Goal: Task Accomplishment & Management: Use online tool/utility

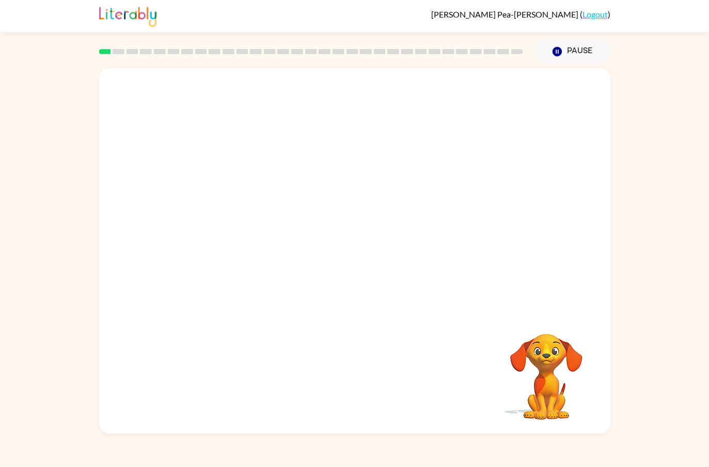
click at [563, 255] on div at bounding box center [354, 190] width 511 height 244
click at [619, 349] on div "Your browser must support playing .mp4 files to use Literably. Please try using…" at bounding box center [354, 248] width 709 height 370
click at [644, 344] on div "Your browser must support playing .mp4 files to use Literably. Please try using…" at bounding box center [354, 248] width 709 height 370
click at [579, 354] on video "Your browser must support playing .mp4 files to use Literably. Please try using…" at bounding box center [545, 369] width 103 height 103
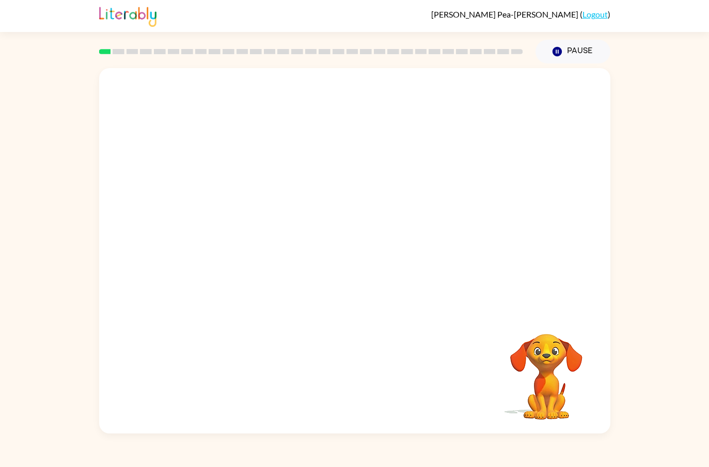
click at [579, 354] on video "Your browser must support playing .mp4 files to use Literably. Please try using…" at bounding box center [545, 369] width 103 height 103
click at [589, 355] on video "Your browser must support playing .mp4 files to use Literably. Please try using…" at bounding box center [545, 369] width 103 height 103
click at [520, 352] on video "Your browser must support playing .mp4 files to use Literably. Please try using…" at bounding box center [545, 369] width 103 height 103
click at [578, 49] on button "Pause Pause" at bounding box center [572, 52] width 75 height 24
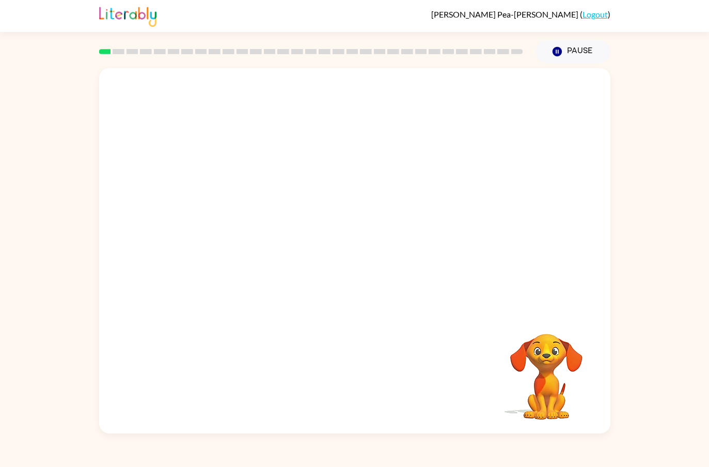
click at [581, 54] on button "Pause Pause" at bounding box center [572, 52] width 75 height 24
click at [601, 59] on button "Pause Pause" at bounding box center [572, 52] width 75 height 24
click at [600, 59] on button "Pause Pause" at bounding box center [572, 52] width 75 height 24
click at [581, 51] on button "Pause Pause" at bounding box center [572, 52] width 75 height 24
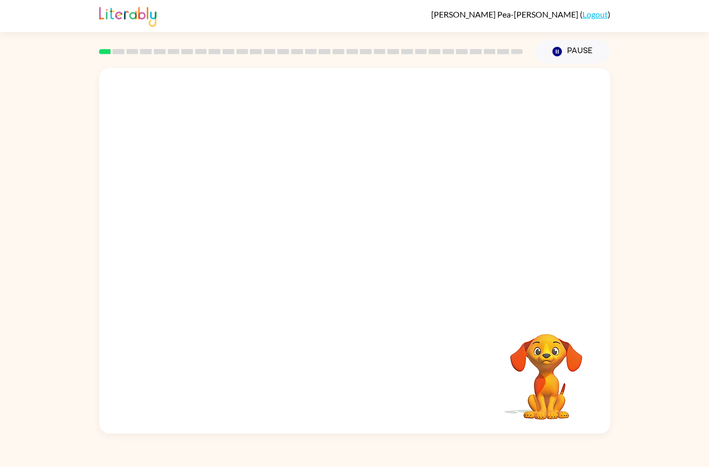
click at [581, 50] on button "Pause Pause" at bounding box center [572, 52] width 75 height 24
click at [621, 56] on div "[PERSON_NAME] Pea-[PERSON_NAME] ( Logout ) Pause Pause Your browser must suppor…" at bounding box center [354, 233] width 709 height 467
click at [620, 336] on div "Your browser must support playing .mp4 files to use Literably. Please try using…" at bounding box center [354, 248] width 709 height 370
click at [579, 363] on video "Your browser must support playing .mp4 files to use Literably. Please try using…" at bounding box center [545, 369] width 103 height 103
click at [579, 362] on video "Your browser must support playing .mp4 files to use Literably. Please try using…" at bounding box center [545, 369] width 103 height 103
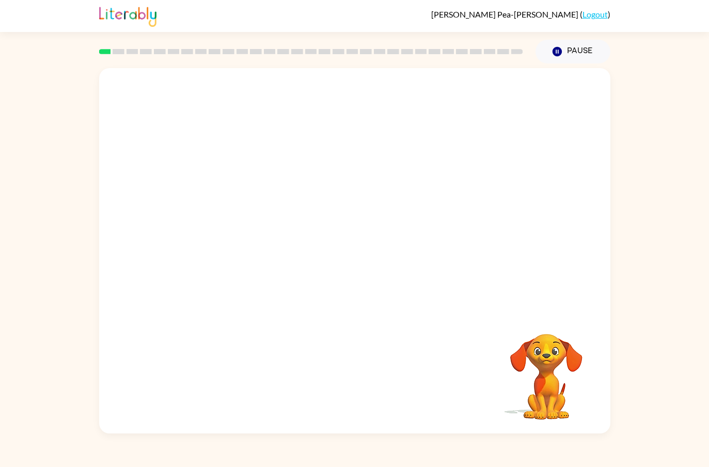
click at [572, 40] on button "Pause Pause" at bounding box center [572, 52] width 75 height 24
click at [566, 28] on div "[PERSON_NAME] Pea-[PERSON_NAME] ( Logout )" at bounding box center [354, 16] width 511 height 32
click at [578, 55] on button "Pause Pause" at bounding box center [572, 52] width 75 height 24
click at [580, 52] on button "Pause Pause" at bounding box center [572, 52] width 75 height 24
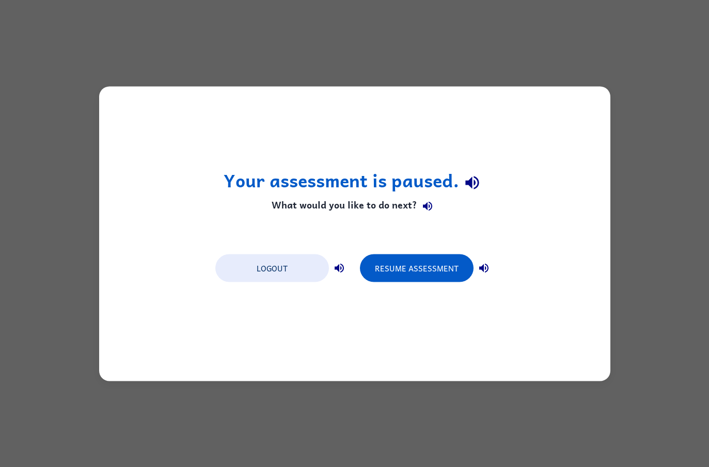
click at [436, 270] on button "Resume Assessment" at bounding box center [417, 268] width 114 height 28
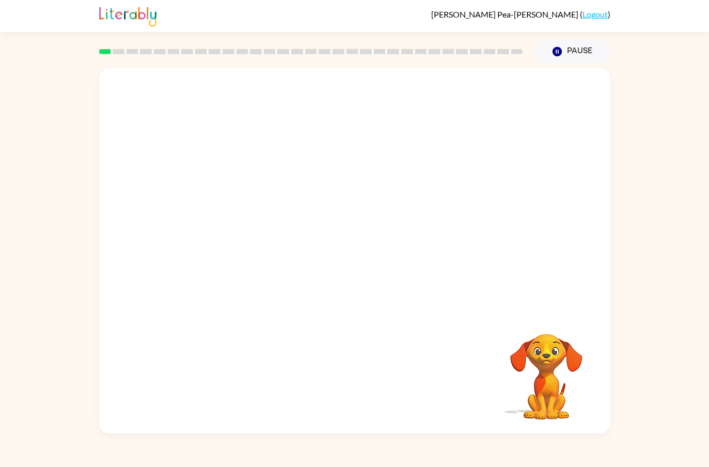
click at [559, 362] on video "Your browser must support playing .mp4 files to use Literably. Please try using…" at bounding box center [545, 369] width 103 height 103
click at [399, 242] on video "Your browser must support playing .mp4 files to use Literably. Please try using…" at bounding box center [354, 190] width 511 height 244
click at [476, 198] on video "Your browser must support playing .mp4 files to use Literably. Please try using…" at bounding box center [354, 190] width 511 height 244
click at [485, 184] on video "Your browser must support playing .mp4 files to use Literably. Please try using…" at bounding box center [354, 190] width 511 height 244
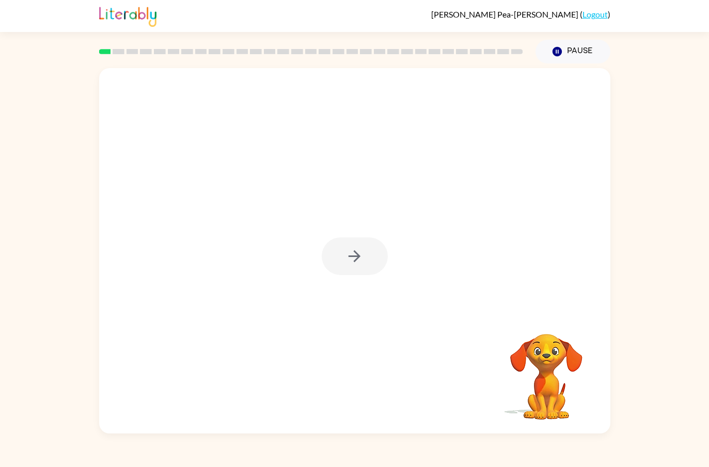
click at [312, 277] on div at bounding box center [354, 250] width 511 height 365
click at [366, 260] on button "button" at bounding box center [355, 256] width 66 height 38
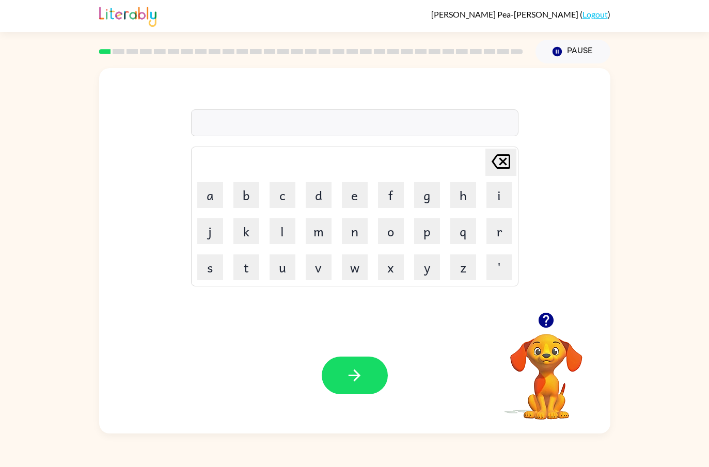
click at [254, 199] on button "b" at bounding box center [246, 195] width 26 height 26
click at [390, 235] on button "o" at bounding box center [391, 231] width 26 height 26
click at [492, 240] on button "r" at bounding box center [499, 231] width 26 height 26
click at [320, 201] on button "d" at bounding box center [319, 195] width 26 height 26
click at [354, 195] on button "e" at bounding box center [355, 195] width 26 height 26
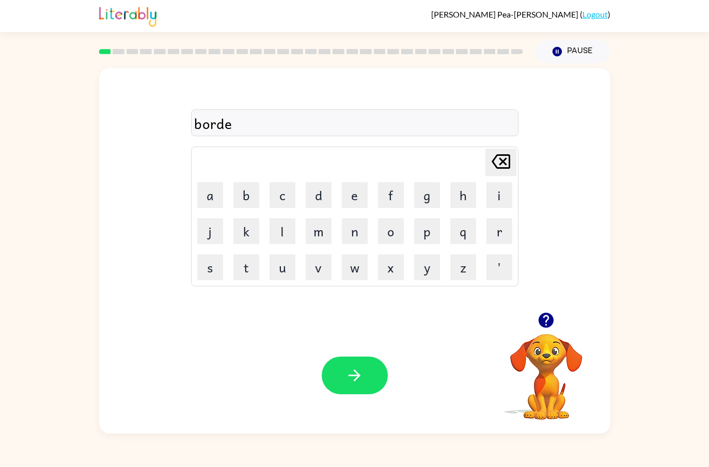
click at [491, 240] on button "r" at bounding box center [499, 231] width 26 height 26
click at [375, 375] on button "button" at bounding box center [355, 376] width 66 height 38
click at [498, 235] on button "r" at bounding box center [499, 231] width 26 height 26
click at [384, 241] on button "o" at bounding box center [391, 231] width 26 height 26
click at [290, 271] on button "u" at bounding box center [282, 267] width 26 height 26
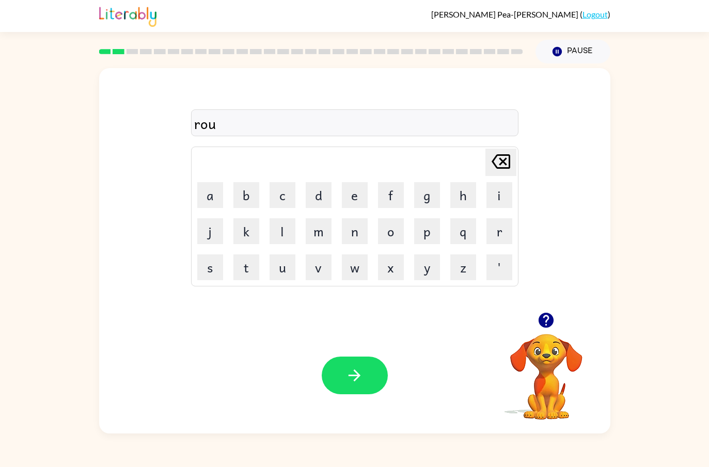
click at [357, 235] on button "n" at bounding box center [355, 231] width 26 height 26
click at [316, 196] on button "d" at bounding box center [319, 195] width 26 height 26
click at [356, 377] on icon "button" at bounding box center [354, 375] width 18 height 18
click at [323, 232] on button "m" at bounding box center [319, 231] width 26 height 26
click at [212, 195] on button "a" at bounding box center [210, 195] width 26 height 26
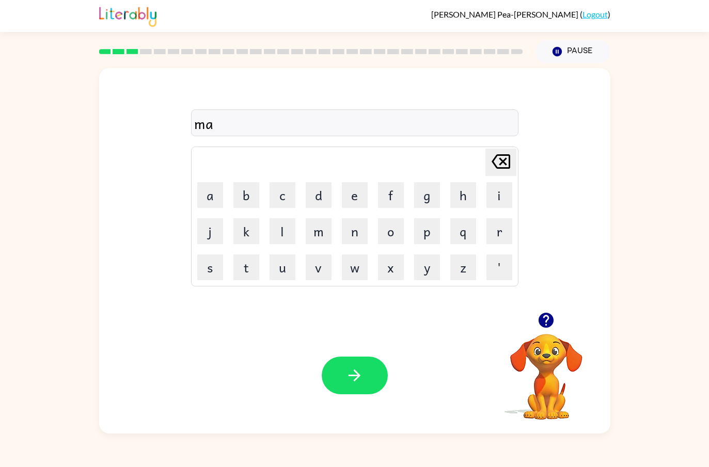
click at [285, 190] on button "c" at bounding box center [282, 195] width 26 height 26
click at [460, 198] on button "h" at bounding box center [463, 195] width 26 height 26
click at [495, 197] on button "i" at bounding box center [499, 195] width 26 height 26
click at [353, 231] on button "n" at bounding box center [355, 231] width 26 height 26
click at [359, 203] on button "e" at bounding box center [355, 195] width 26 height 26
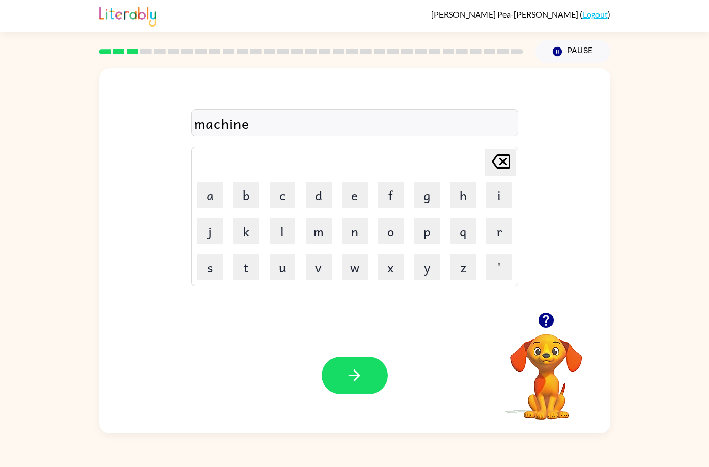
click at [360, 366] on button "button" at bounding box center [355, 376] width 66 height 38
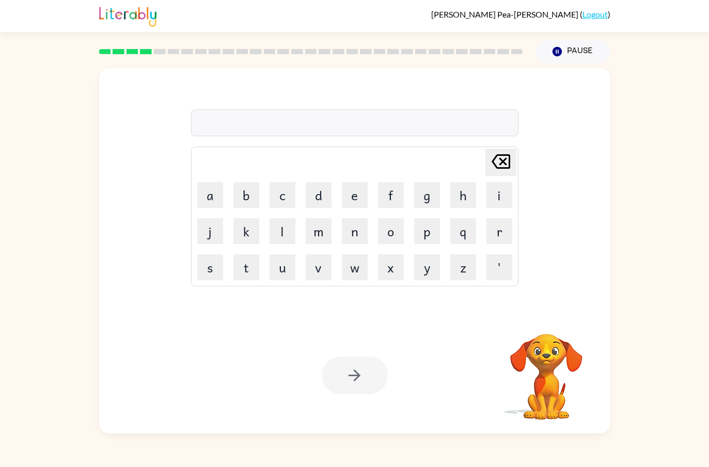
click at [246, 273] on button "t" at bounding box center [246, 267] width 26 height 26
click at [489, 238] on button "r" at bounding box center [499, 231] width 26 height 26
click at [218, 189] on button "a" at bounding box center [210, 195] width 26 height 26
click at [494, 196] on button "i" at bounding box center [499, 195] width 26 height 26
click at [345, 237] on button "n" at bounding box center [355, 231] width 26 height 26
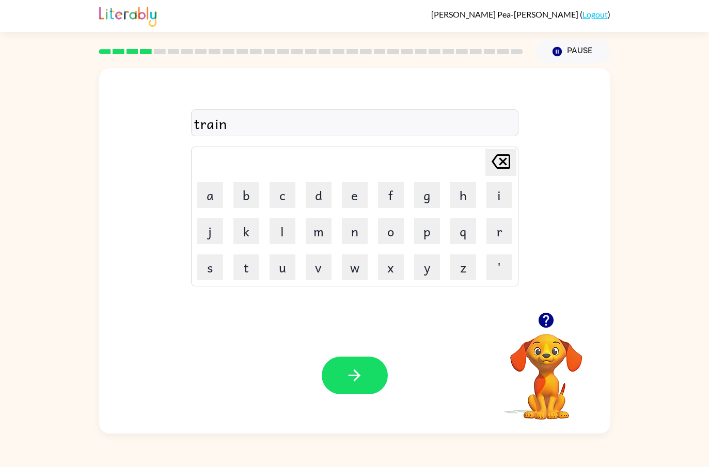
click at [347, 394] on button "button" at bounding box center [355, 376] width 66 height 38
click at [324, 194] on button "d" at bounding box center [319, 195] width 26 height 26
click at [351, 200] on button "e" at bounding box center [355, 195] width 26 height 26
click at [393, 199] on button "f" at bounding box center [391, 195] width 26 height 26
click at [354, 201] on button "e" at bounding box center [355, 195] width 26 height 26
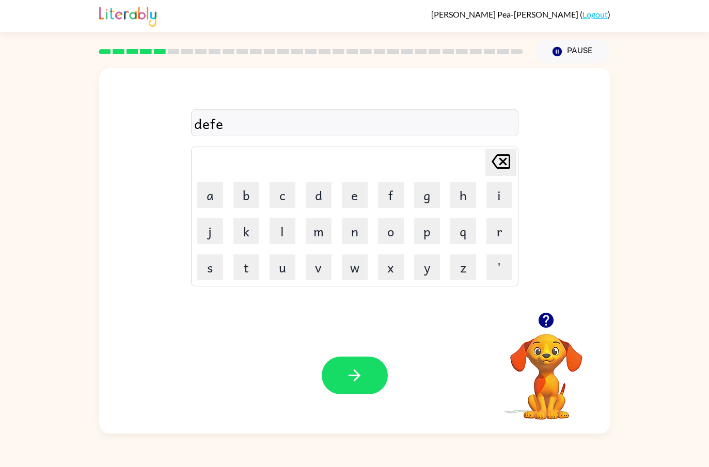
click at [210, 268] on button "s" at bounding box center [210, 267] width 26 height 26
click at [495, 202] on button "i" at bounding box center [499, 195] width 26 height 26
click at [313, 270] on button "v" at bounding box center [319, 267] width 26 height 26
click at [348, 193] on button "e" at bounding box center [355, 195] width 26 height 26
click at [357, 385] on button "button" at bounding box center [355, 376] width 66 height 38
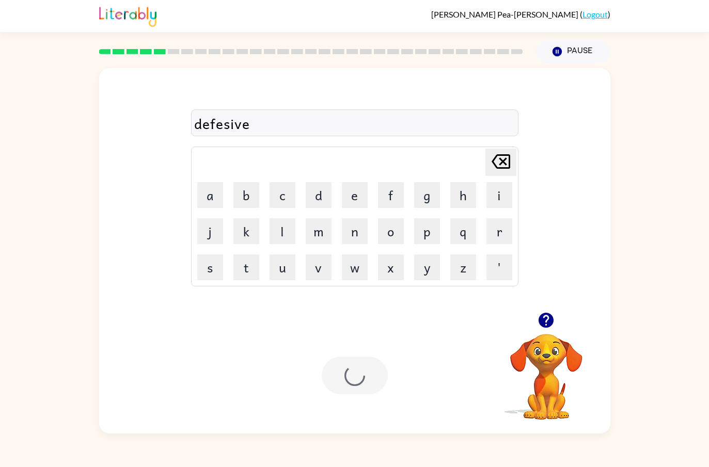
click at [357, 385] on div at bounding box center [355, 376] width 66 height 38
click at [357, 380] on div at bounding box center [355, 376] width 66 height 38
click at [326, 275] on button "v" at bounding box center [319, 267] width 26 height 26
click at [214, 200] on button "a" at bounding box center [210, 195] width 26 height 26
click at [283, 201] on button "c" at bounding box center [282, 195] width 26 height 26
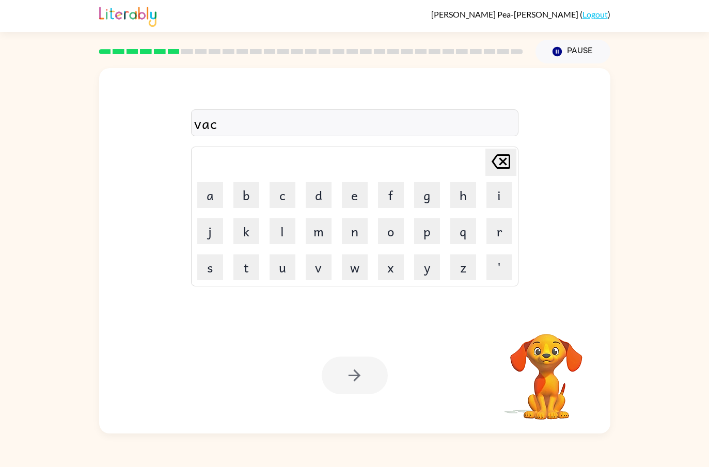
click at [214, 194] on button "a" at bounding box center [210, 195] width 26 height 26
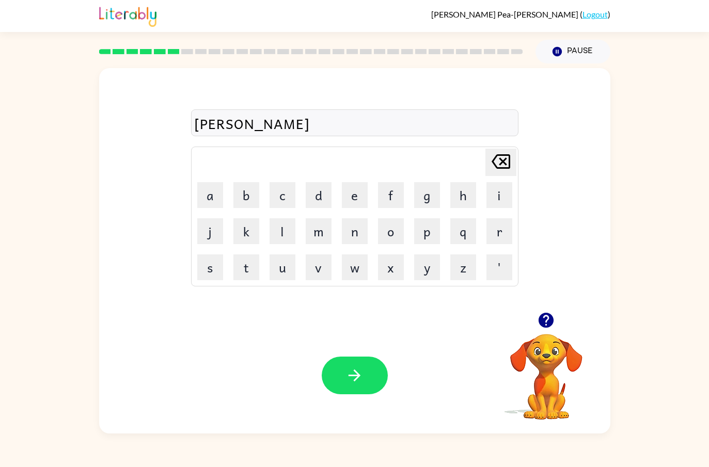
click at [251, 268] on button "t" at bounding box center [246, 267] width 26 height 26
click at [495, 193] on button "i" at bounding box center [499, 195] width 26 height 26
click at [390, 237] on button "o" at bounding box center [391, 231] width 26 height 26
click at [342, 232] on button "n" at bounding box center [355, 231] width 26 height 26
click at [357, 372] on icon "button" at bounding box center [354, 375] width 18 height 18
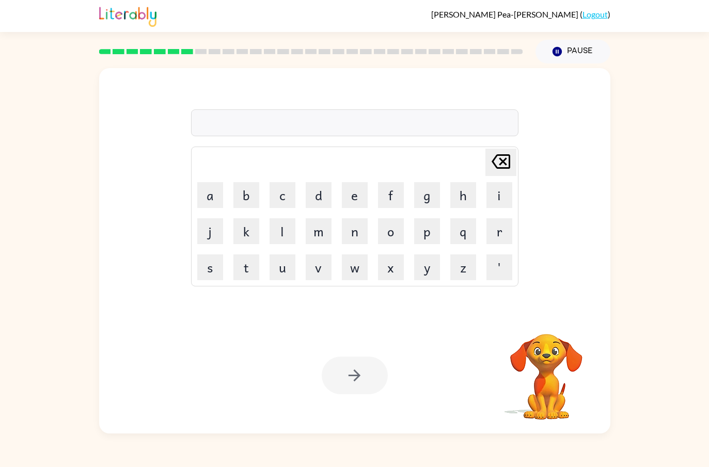
click at [422, 235] on button "p" at bounding box center [427, 231] width 26 height 26
click at [285, 269] on button "u" at bounding box center [282, 267] width 26 height 26
click at [318, 203] on button "d" at bounding box center [319, 195] width 26 height 26
click at [326, 201] on button "d" at bounding box center [319, 195] width 26 height 26
click at [364, 199] on button "e" at bounding box center [355, 195] width 26 height 26
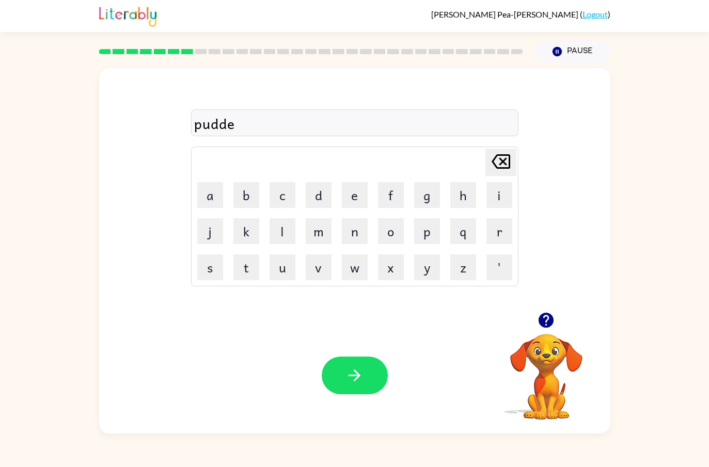
click at [286, 229] on button "l" at bounding box center [282, 231] width 26 height 26
click at [493, 169] on icon "[PERSON_NAME] last character input" at bounding box center [500, 161] width 25 height 25
click at [485, 169] on button "[PERSON_NAME] last character input" at bounding box center [500, 162] width 31 height 27
click at [281, 229] on button "l" at bounding box center [282, 231] width 26 height 26
click at [356, 193] on button "e" at bounding box center [355, 195] width 26 height 26
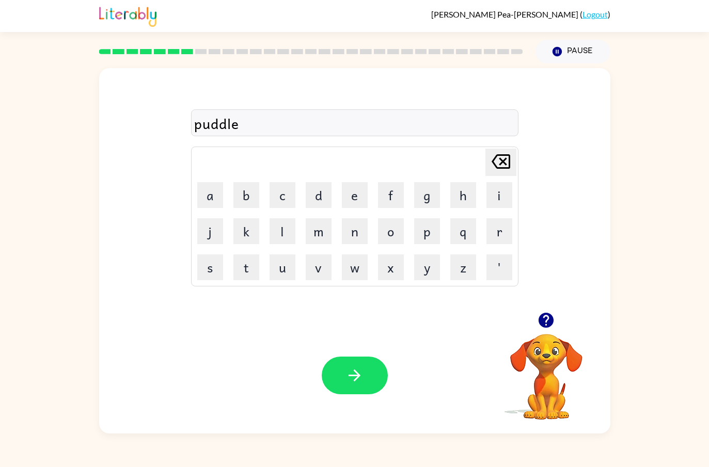
click at [354, 358] on button "button" at bounding box center [355, 376] width 66 height 38
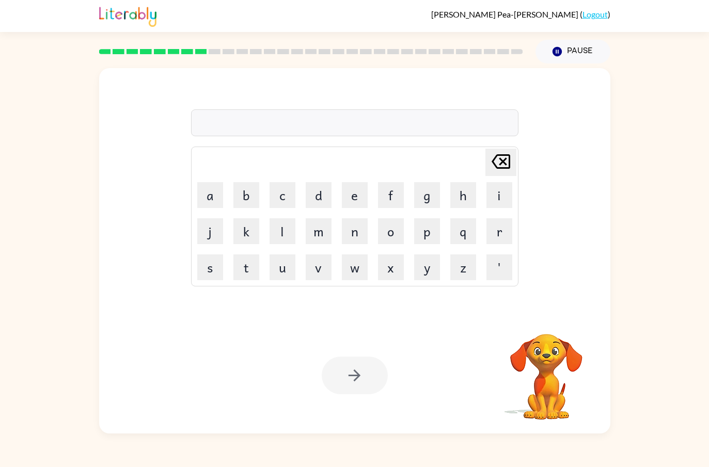
click at [318, 237] on button "m" at bounding box center [319, 231] width 26 height 26
click at [494, 197] on button "i" at bounding box center [499, 195] width 26 height 26
click at [500, 234] on button "r" at bounding box center [499, 231] width 26 height 26
click at [211, 204] on button "a" at bounding box center [210, 195] width 26 height 26
click at [498, 198] on button "i" at bounding box center [499, 195] width 26 height 26
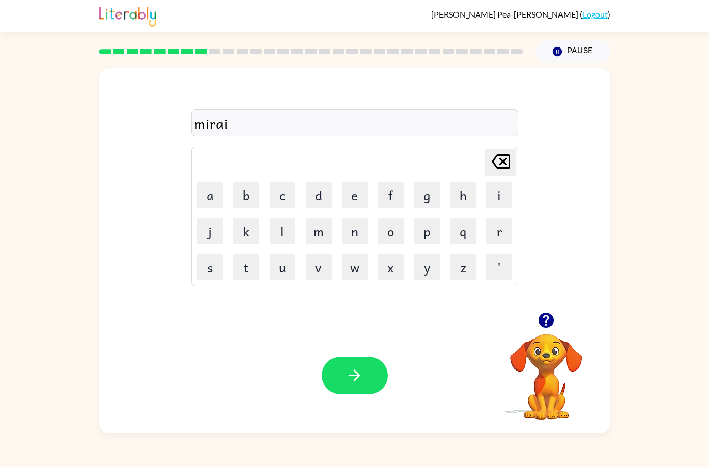
click at [280, 236] on button "l" at bounding box center [282, 231] width 26 height 26
click at [353, 198] on button "e" at bounding box center [355, 195] width 26 height 26
click at [498, 166] on icon "[PERSON_NAME] last character input" at bounding box center [500, 161] width 25 height 25
click at [492, 175] on div "[PERSON_NAME] last character input" at bounding box center [500, 162] width 25 height 26
click at [491, 174] on div "[PERSON_NAME] last character input" at bounding box center [500, 162] width 25 height 26
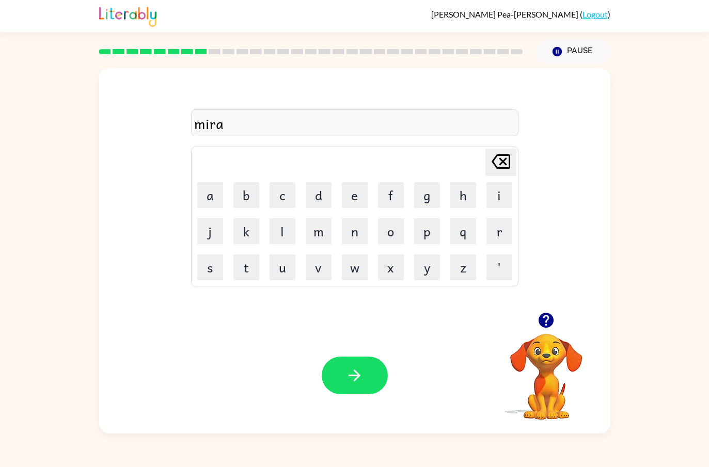
click at [281, 194] on button "c" at bounding box center [282, 195] width 26 height 26
click at [277, 238] on button "l" at bounding box center [282, 231] width 26 height 26
click at [358, 198] on button "e" at bounding box center [355, 195] width 26 height 26
click at [350, 367] on icon "button" at bounding box center [354, 375] width 18 height 18
click at [322, 233] on button "m" at bounding box center [319, 231] width 26 height 26
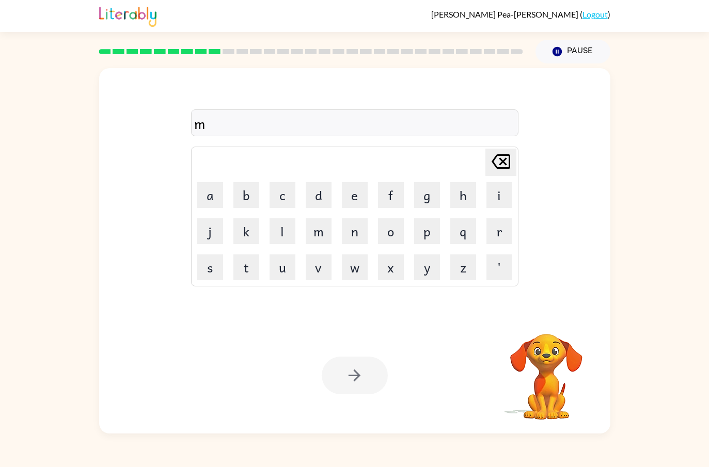
click at [510, 200] on button "i" at bounding box center [499, 195] width 26 height 26
click at [323, 200] on button "d" at bounding box center [319, 195] width 26 height 26
click at [320, 226] on button "m" at bounding box center [319, 231] width 26 height 26
click at [397, 227] on button "o" at bounding box center [391, 231] width 26 height 26
click at [511, 229] on button "r" at bounding box center [499, 231] width 26 height 26
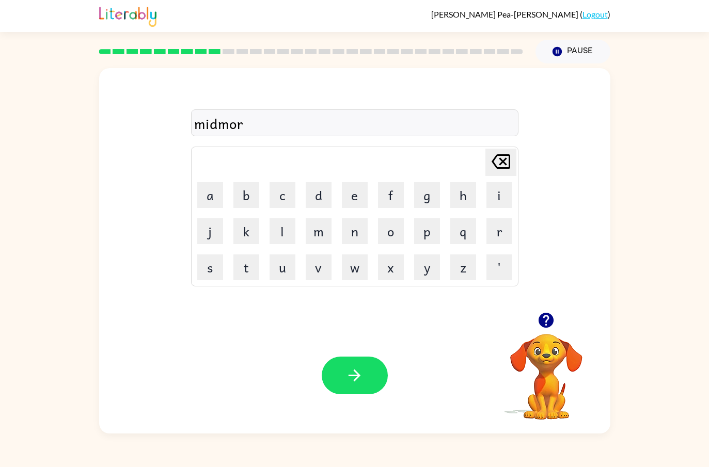
click at [356, 233] on button "n" at bounding box center [355, 231] width 26 height 26
click at [490, 193] on button "i" at bounding box center [499, 195] width 26 height 26
click at [349, 233] on button "n" at bounding box center [355, 231] width 26 height 26
click at [428, 207] on button "g" at bounding box center [427, 195] width 26 height 26
click at [359, 377] on icon "button" at bounding box center [354, 376] width 12 height 12
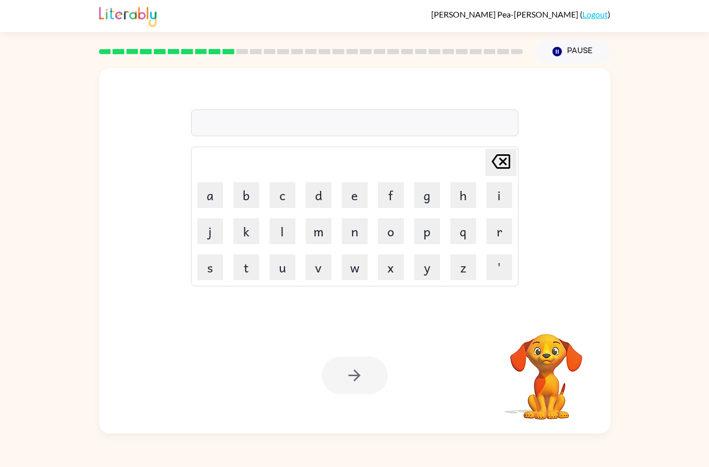
click at [324, 198] on button "d" at bounding box center [319, 195] width 26 height 26
click at [495, 193] on button "i" at bounding box center [499, 195] width 26 height 26
click at [217, 275] on button "s" at bounding box center [210, 267] width 26 height 26
click at [249, 277] on button "t" at bounding box center [246, 267] width 26 height 26
click at [499, 233] on button "r" at bounding box center [499, 231] width 26 height 26
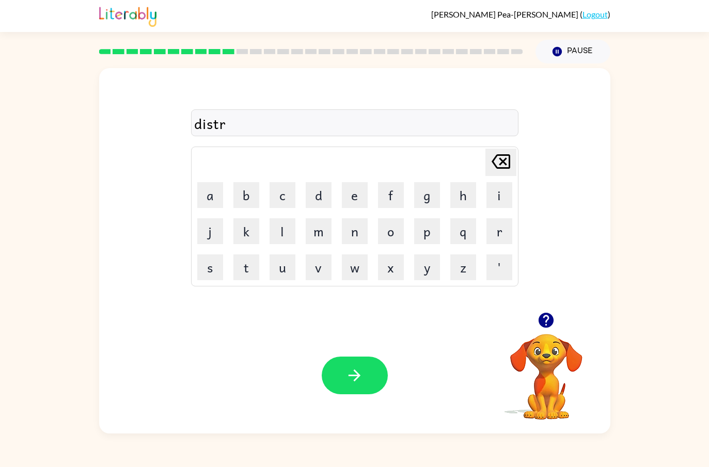
click at [288, 272] on button "u" at bounding box center [282, 267] width 26 height 26
click at [212, 266] on button "s" at bounding box center [210, 267] width 26 height 26
click at [250, 262] on button "t" at bounding box center [246, 267] width 26 height 26
click at [348, 387] on button "button" at bounding box center [355, 376] width 66 height 38
click at [487, 232] on button "r" at bounding box center [499, 231] width 26 height 26
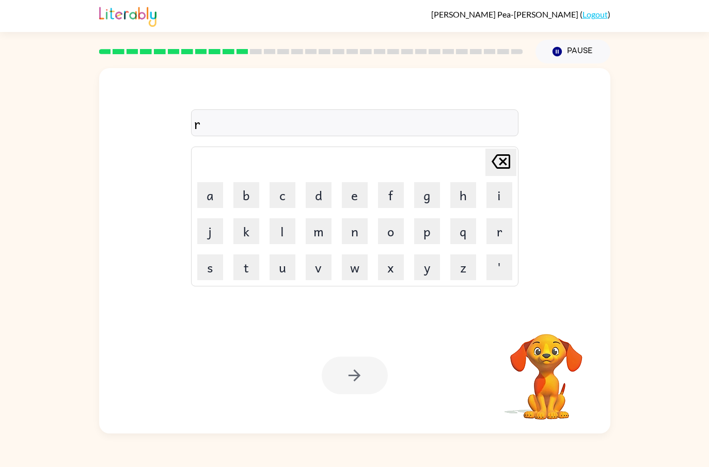
click at [391, 236] on button "o" at bounding box center [391, 231] width 26 height 26
click at [217, 196] on button "a" at bounding box center [210, 195] width 26 height 26
click at [326, 194] on button "d" at bounding box center [319, 195] width 26 height 26
click at [354, 362] on button "button" at bounding box center [355, 376] width 66 height 38
click at [281, 265] on button "u" at bounding box center [282, 267] width 26 height 26
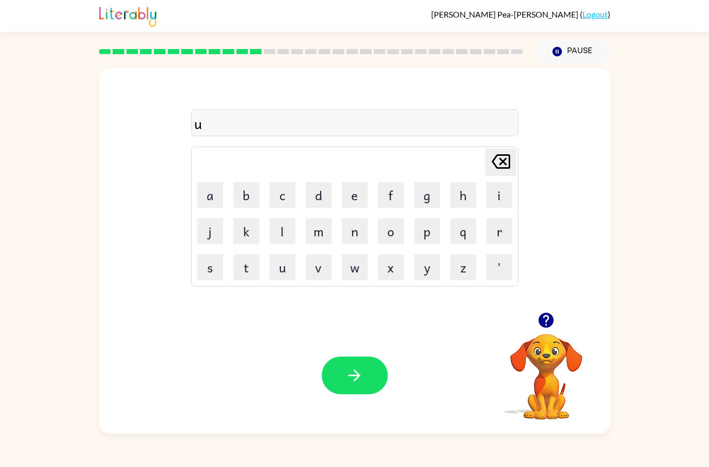
click at [420, 203] on button "g" at bounding box center [427, 195] width 26 height 26
click at [502, 222] on button "r" at bounding box center [499, 231] width 26 height 26
click at [214, 199] on button "a" at bounding box center [210, 195] width 26 height 26
click at [317, 201] on button "d" at bounding box center [319, 195] width 26 height 26
click at [351, 196] on button "e" at bounding box center [355, 195] width 26 height 26
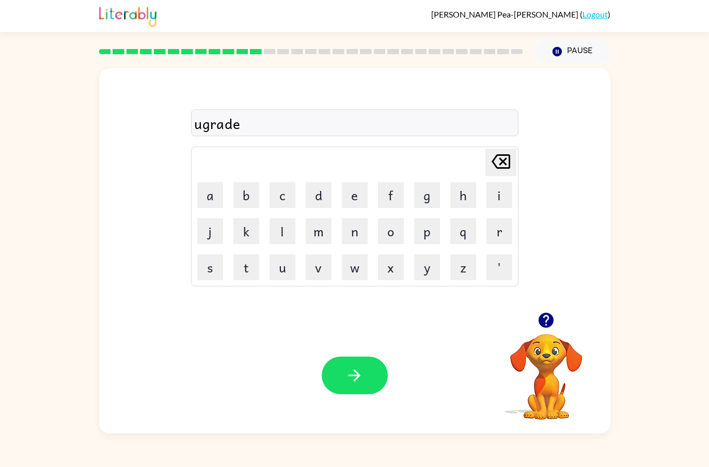
click at [357, 358] on button "button" at bounding box center [355, 376] width 66 height 38
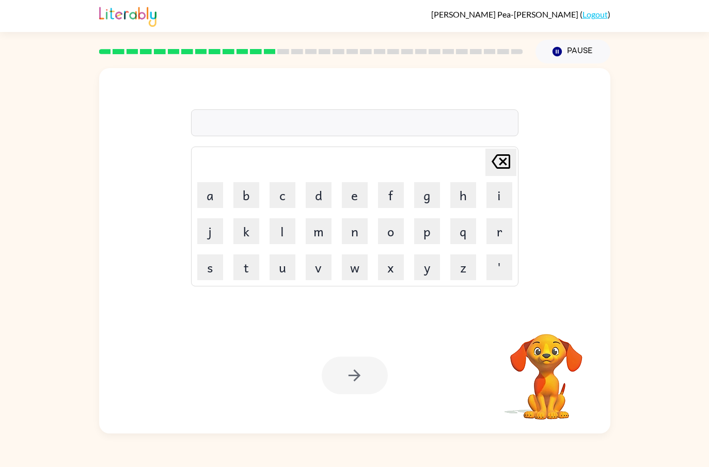
click at [312, 243] on button "m" at bounding box center [319, 231] width 26 height 26
click at [201, 202] on button "a" at bounding box center [210, 195] width 26 height 26
click at [325, 196] on button "d" at bounding box center [319, 195] width 26 height 26
click at [344, 242] on button "n" at bounding box center [355, 231] width 26 height 26
click at [358, 190] on button "e" at bounding box center [355, 195] width 26 height 26
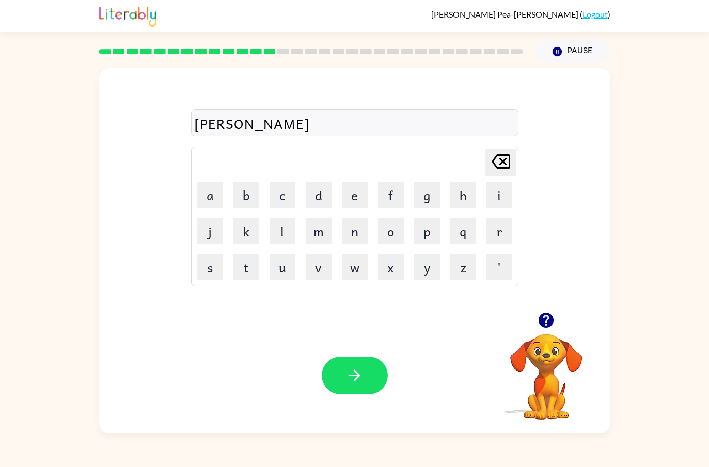
click at [213, 268] on button "s" at bounding box center [210, 267] width 26 height 26
click at [363, 360] on button "button" at bounding box center [355, 376] width 66 height 38
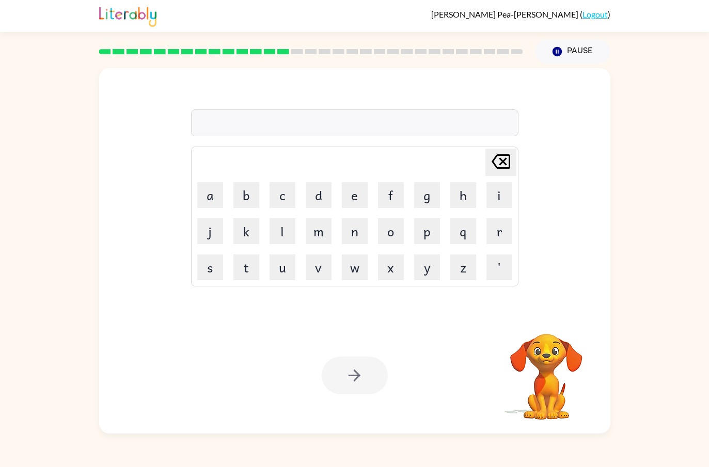
click at [258, 186] on button "b" at bounding box center [246, 195] width 26 height 26
click at [396, 232] on button "o" at bounding box center [391, 231] width 26 height 26
click at [355, 267] on button "w" at bounding box center [355, 267] width 26 height 26
click at [356, 234] on button "n" at bounding box center [355, 231] width 26 height 26
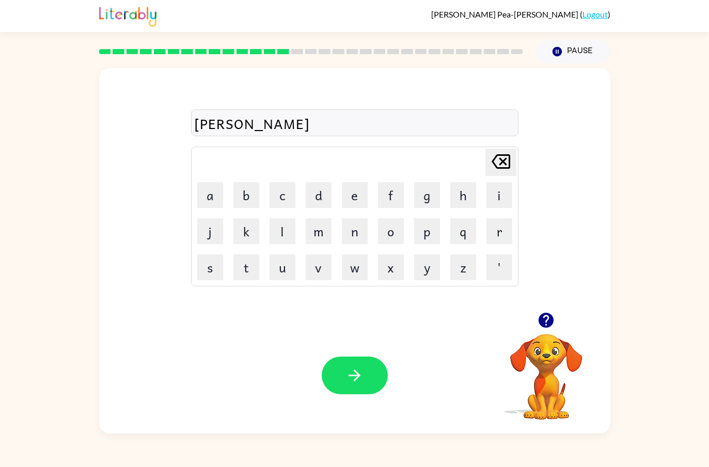
click at [356, 198] on button "e" at bounding box center [355, 195] width 26 height 26
click at [215, 272] on button "s" at bounding box center [210, 267] width 26 height 26
click at [215, 271] on button "s" at bounding box center [210, 267] width 26 height 26
click at [342, 354] on div "Your browser must support playing .mp4 files to use Literably. Please try using…" at bounding box center [354, 375] width 511 height 116
click at [368, 389] on button "button" at bounding box center [355, 376] width 66 height 38
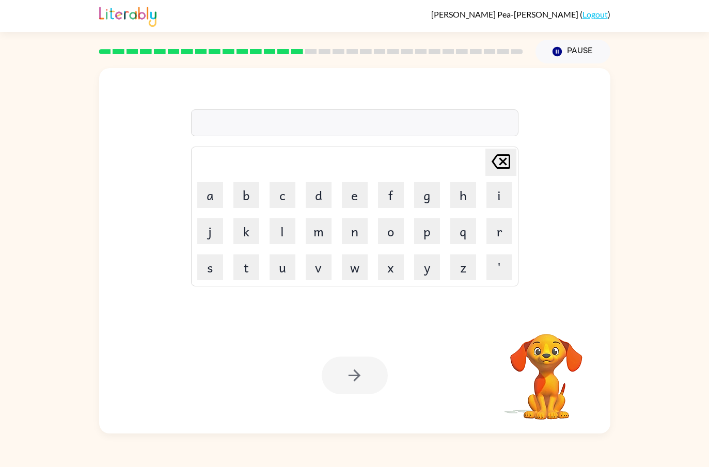
click at [215, 263] on button "s" at bounding box center [210, 267] width 26 height 26
click at [354, 275] on button "w" at bounding box center [355, 267] width 26 height 26
click at [393, 236] on button "o" at bounding box center [391, 231] width 26 height 26
click at [500, 233] on button "r" at bounding box center [499, 231] width 26 height 26
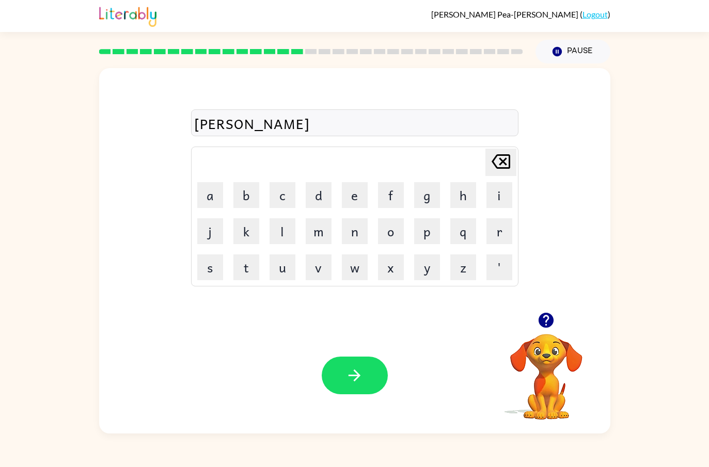
click at [314, 242] on button "m" at bounding box center [319, 231] width 26 height 26
click at [361, 378] on icon "button" at bounding box center [354, 375] width 18 height 18
click at [500, 238] on button "r" at bounding box center [499, 231] width 26 height 26
click at [218, 196] on button "a" at bounding box center [210, 195] width 26 height 26
click at [358, 267] on button "w" at bounding box center [355, 267] width 26 height 26
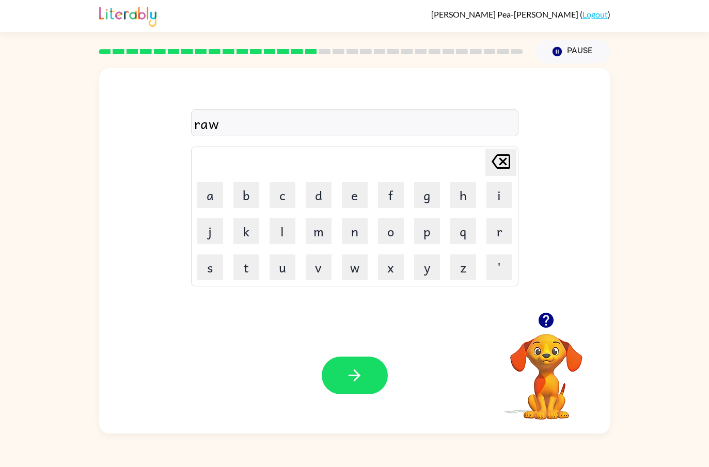
click at [354, 377] on icon "button" at bounding box center [354, 375] width 18 height 18
click at [250, 193] on button "b" at bounding box center [246, 195] width 26 height 26
click at [498, 222] on button "r" at bounding box center [499, 231] width 26 height 26
click at [500, 193] on button "i" at bounding box center [499, 195] width 26 height 26
click at [319, 226] on button "m" at bounding box center [319, 231] width 26 height 26
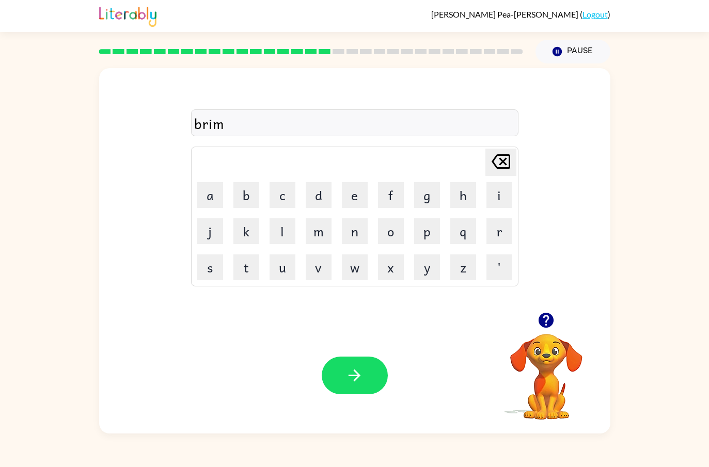
click at [493, 197] on button "i" at bounding box center [499, 195] width 26 height 26
click at [354, 231] on button "n" at bounding box center [355, 231] width 26 height 26
click at [426, 201] on button "g" at bounding box center [427, 195] width 26 height 26
click at [365, 367] on button "button" at bounding box center [355, 376] width 66 height 38
click at [503, 232] on button "r" at bounding box center [499, 231] width 26 height 26
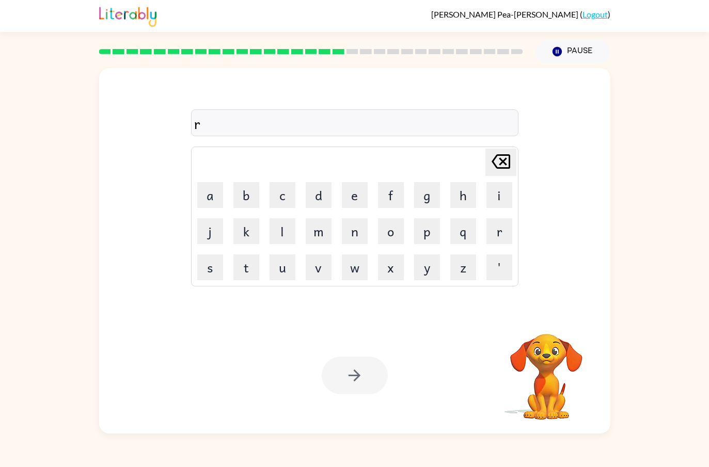
click at [499, 200] on button "i" at bounding box center [499, 195] width 26 height 26
click at [250, 234] on button "k" at bounding box center [246, 231] width 26 height 26
click at [498, 186] on button "i" at bounding box center [499, 195] width 26 height 26
click at [361, 196] on button "e" at bounding box center [355, 195] width 26 height 26
click at [220, 271] on button "s" at bounding box center [210, 267] width 26 height 26
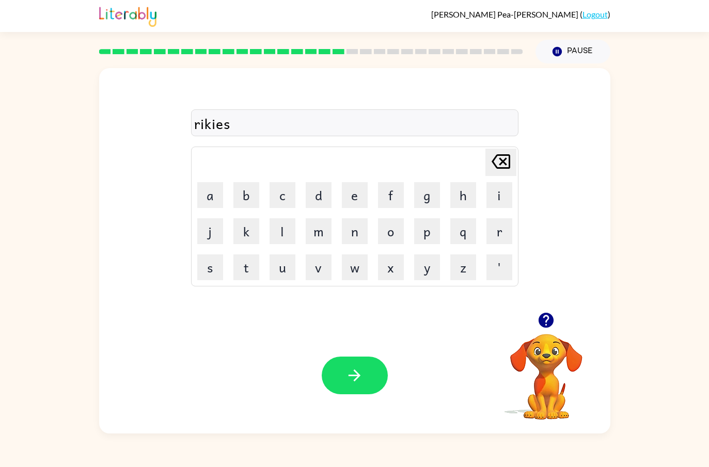
click at [322, 233] on button "m" at bounding box center [319, 231] width 26 height 26
click at [359, 368] on icon "button" at bounding box center [354, 375] width 18 height 18
click at [214, 193] on button "a" at bounding box center [210, 195] width 26 height 26
click at [488, 235] on button "r" at bounding box center [499, 231] width 26 height 26
click at [285, 194] on button "c" at bounding box center [282, 195] width 26 height 26
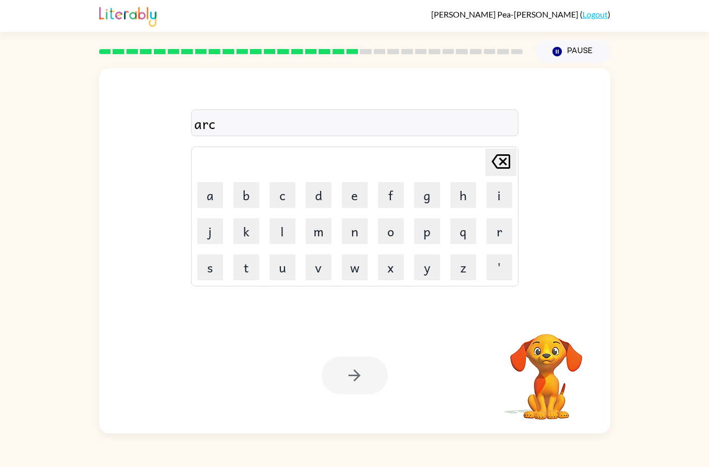
click at [469, 196] on button "h" at bounding box center [463, 195] width 26 height 26
click at [365, 261] on button "w" at bounding box center [355, 267] width 26 height 26
click at [221, 192] on button "a" at bounding box center [210, 195] width 26 height 26
click at [439, 261] on button "y" at bounding box center [427, 267] width 26 height 26
click at [363, 367] on icon "button" at bounding box center [354, 375] width 18 height 18
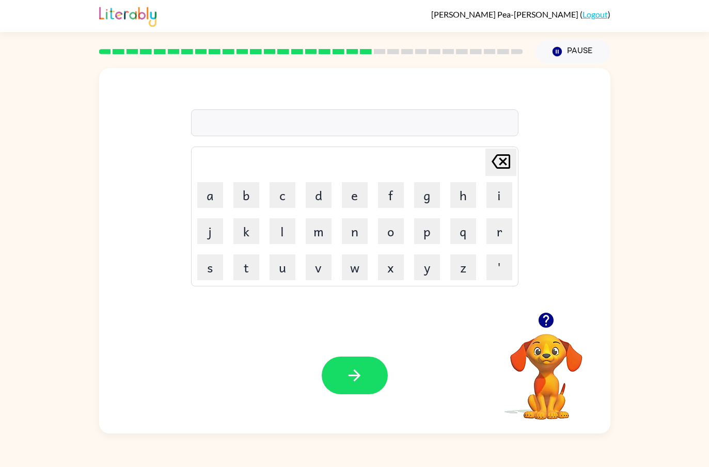
click at [390, 195] on button "f" at bounding box center [391, 195] width 26 height 26
click at [394, 230] on button "o" at bounding box center [391, 231] width 26 height 26
click at [282, 236] on button "l" at bounding box center [282, 231] width 26 height 26
click at [396, 236] on button "o" at bounding box center [391, 231] width 26 height 26
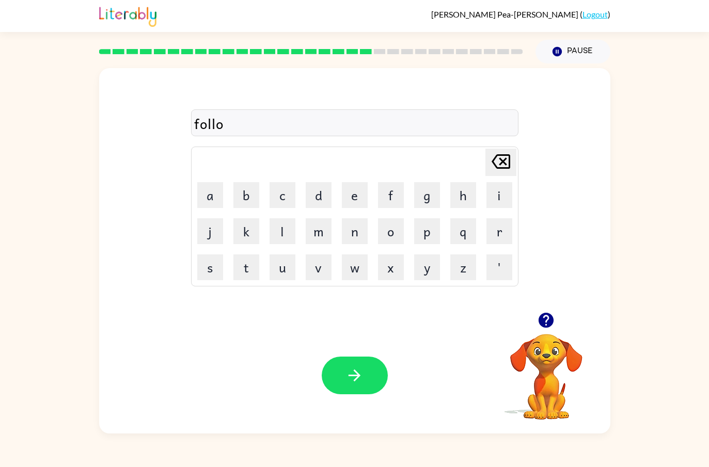
click at [352, 268] on button "w" at bounding box center [355, 267] width 26 height 26
click at [314, 194] on button "d" at bounding box center [319, 195] width 26 height 26
click at [366, 360] on button "button" at bounding box center [355, 376] width 66 height 38
click at [222, 271] on button "s" at bounding box center [210, 267] width 26 height 26
click at [355, 197] on button "e" at bounding box center [355, 195] width 26 height 26
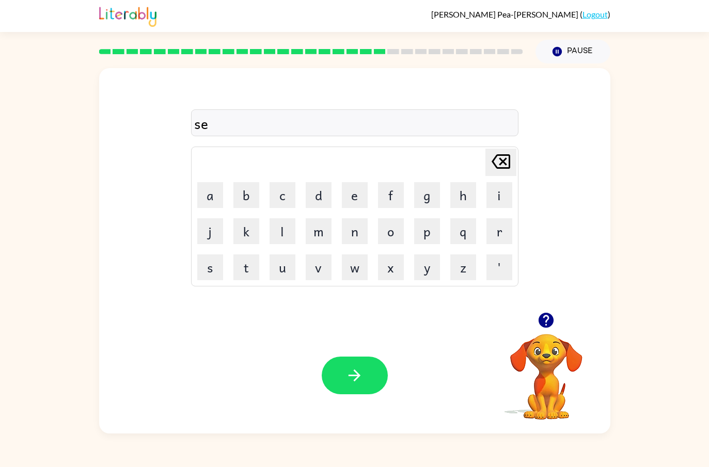
click at [364, 235] on button "n" at bounding box center [355, 231] width 26 height 26
click at [255, 267] on button "t" at bounding box center [246, 267] width 26 height 26
click at [501, 194] on button "i" at bounding box center [499, 195] width 26 height 26
click at [430, 229] on button "p" at bounding box center [427, 231] width 26 height 26
click at [352, 196] on button "e" at bounding box center [355, 195] width 26 height 26
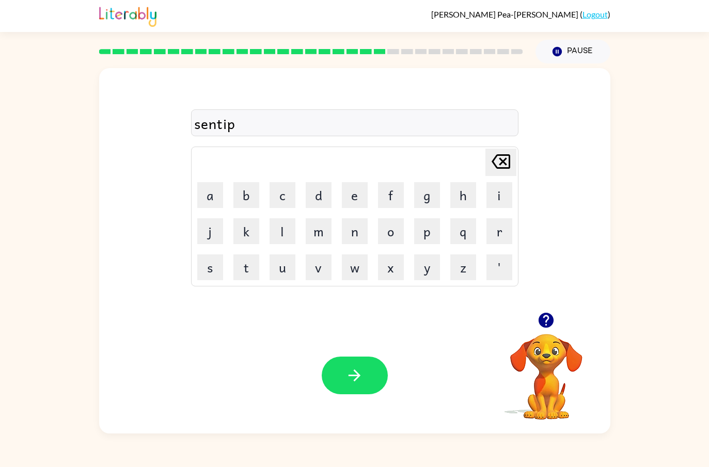
click at [352, 196] on button "e" at bounding box center [355, 195] width 26 height 26
click at [318, 195] on button "d" at bounding box center [319, 195] width 26 height 26
click at [355, 354] on div "Your browser must support playing .mp4 files to use Literably. Please try using…" at bounding box center [354, 375] width 511 height 116
click at [368, 350] on div "Your browser must support playing .mp4 files to use Literably. Please try using…" at bounding box center [354, 375] width 511 height 116
click at [345, 365] on button "button" at bounding box center [355, 376] width 66 height 38
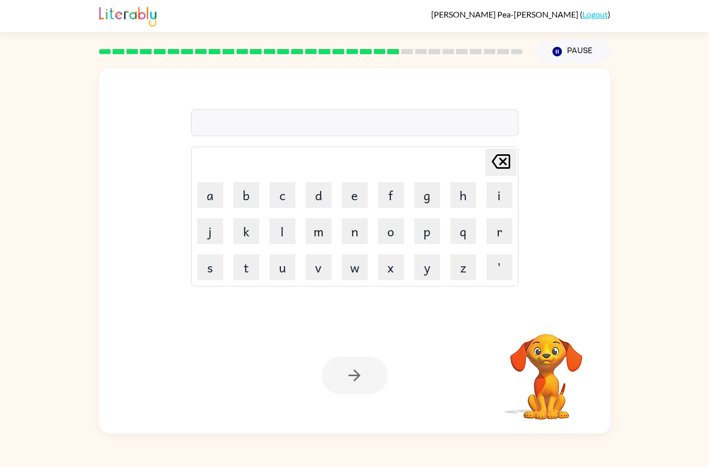
click at [212, 272] on button "s" at bounding box center [210, 267] width 26 height 26
click at [278, 271] on button "u" at bounding box center [282, 267] width 26 height 26
click at [213, 274] on button "s" at bounding box center [210, 267] width 26 height 26
click at [244, 274] on button "t" at bounding box center [246, 267] width 26 height 26
click at [220, 196] on button "a" at bounding box center [210, 195] width 26 height 26
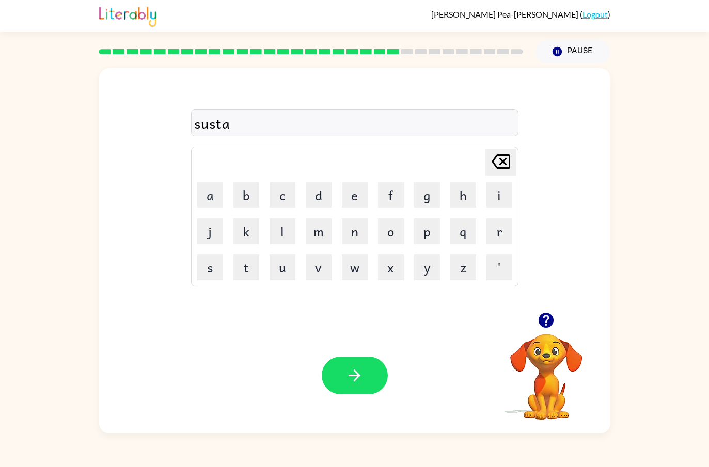
click at [508, 197] on button "i" at bounding box center [499, 195] width 26 height 26
click at [349, 227] on button "n" at bounding box center [355, 231] width 26 height 26
click at [362, 359] on button "button" at bounding box center [355, 376] width 66 height 38
click at [391, 202] on button "f" at bounding box center [391, 195] width 26 height 26
click at [391, 244] on button "o" at bounding box center [391, 231] width 26 height 26
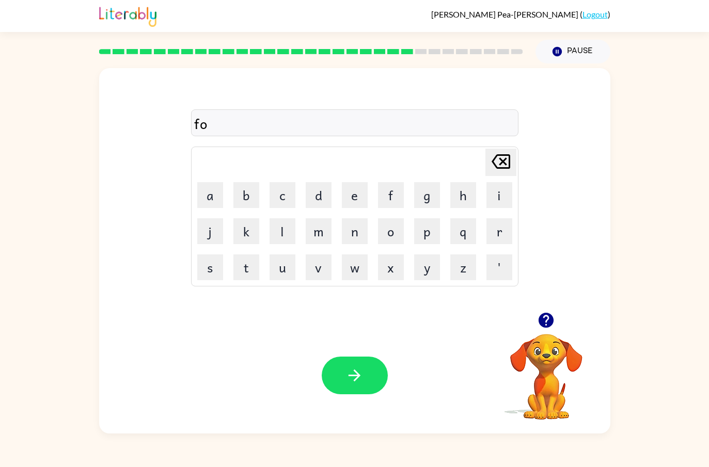
click at [486, 254] on button "'" at bounding box center [499, 267] width 26 height 26
click at [503, 164] on icon at bounding box center [500, 161] width 19 height 14
click at [501, 228] on button "r" at bounding box center [499, 231] width 26 height 26
click at [346, 267] on button "w" at bounding box center [355, 267] width 26 height 26
click at [220, 193] on button "a" at bounding box center [210, 195] width 26 height 26
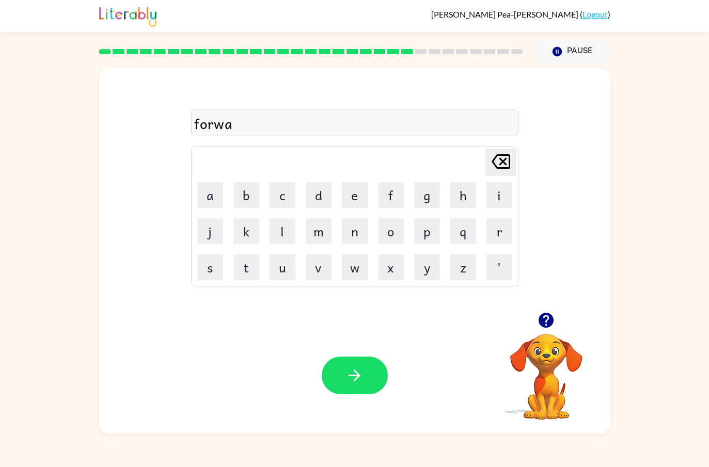
click at [499, 234] on button "r" at bounding box center [499, 231] width 26 height 26
click at [322, 197] on button "d" at bounding box center [319, 195] width 26 height 26
click at [362, 362] on button "button" at bounding box center [355, 376] width 66 height 38
click at [499, 232] on button "r" at bounding box center [499, 231] width 26 height 26
click at [343, 197] on button "e" at bounding box center [355, 195] width 26 height 26
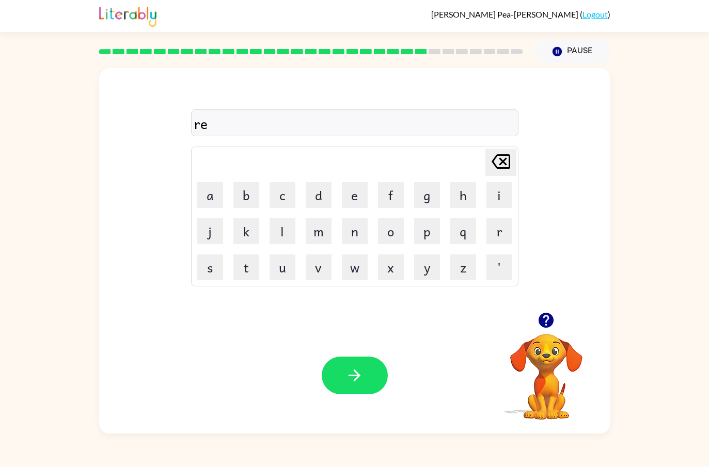
click at [282, 231] on button "l" at bounding box center [282, 231] width 26 height 26
click at [217, 194] on button "a" at bounding box center [210, 195] width 26 height 26
click at [250, 268] on button "t" at bounding box center [246, 267] width 26 height 26
click at [349, 200] on button "e" at bounding box center [355, 195] width 26 height 26
click at [317, 200] on button "d" at bounding box center [319, 195] width 26 height 26
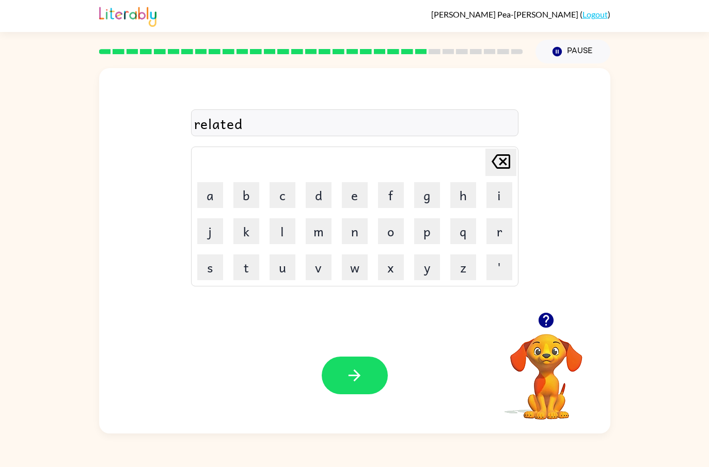
click at [375, 379] on button "button" at bounding box center [355, 376] width 66 height 38
click at [430, 188] on button "g" at bounding box center [427, 195] width 26 height 26
click at [222, 192] on button "a" at bounding box center [210, 195] width 26 height 26
click at [254, 190] on button "b" at bounding box center [246, 195] width 26 height 26
click at [288, 229] on button "l" at bounding box center [282, 231] width 26 height 26
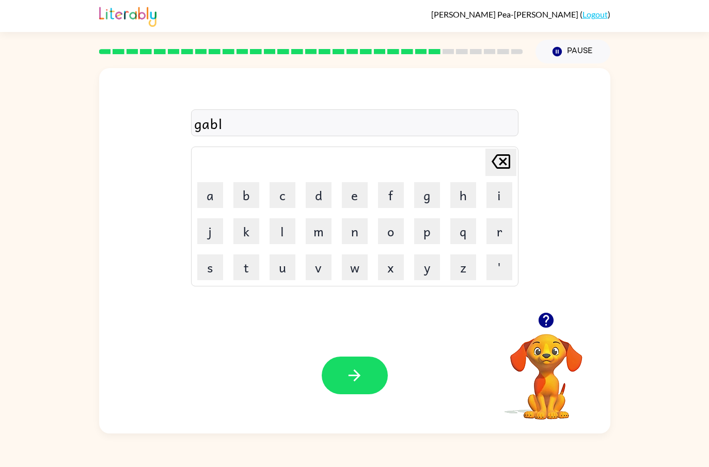
click at [492, 198] on button "i" at bounding box center [499, 195] width 26 height 26
click at [355, 239] on button "n" at bounding box center [355, 231] width 26 height 26
click at [356, 360] on button "button" at bounding box center [355, 376] width 66 height 38
click at [286, 229] on button "l" at bounding box center [282, 231] width 26 height 26
click at [287, 266] on button "u" at bounding box center [282, 267] width 26 height 26
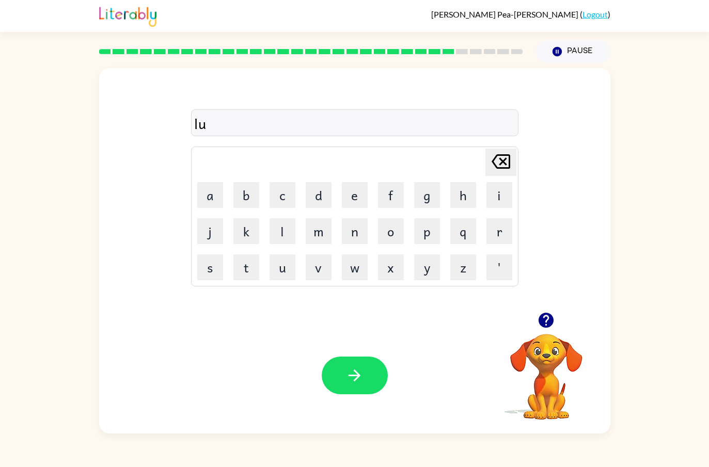
click at [330, 229] on button "m" at bounding box center [319, 231] width 26 height 26
click at [248, 199] on button "b" at bounding box center [246, 195] width 26 height 26
click at [357, 194] on button "e" at bounding box center [355, 195] width 26 height 26
click at [488, 233] on button "r" at bounding box center [499, 231] width 26 height 26
click at [201, 225] on button "j" at bounding box center [210, 231] width 26 height 26
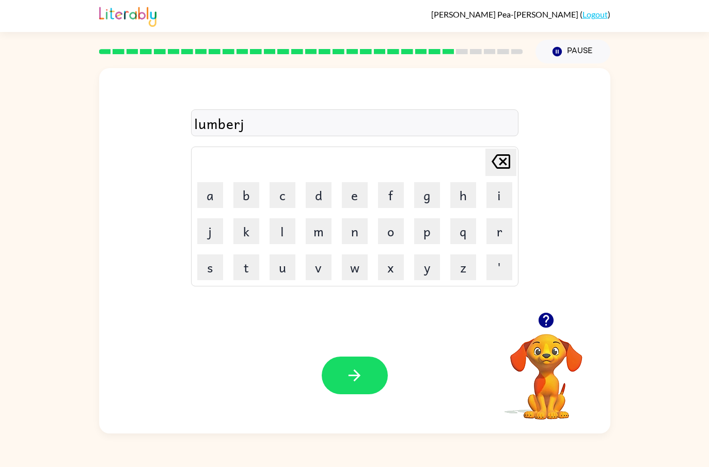
click at [214, 191] on button "a" at bounding box center [210, 195] width 26 height 26
click at [287, 205] on button "c" at bounding box center [282, 195] width 26 height 26
click at [247, 230] on button "k" at bounding box center [246, 231] width 26 height 26
click at [375, 376] on button "button" at bounding box center [355, 376] width 66 height 38
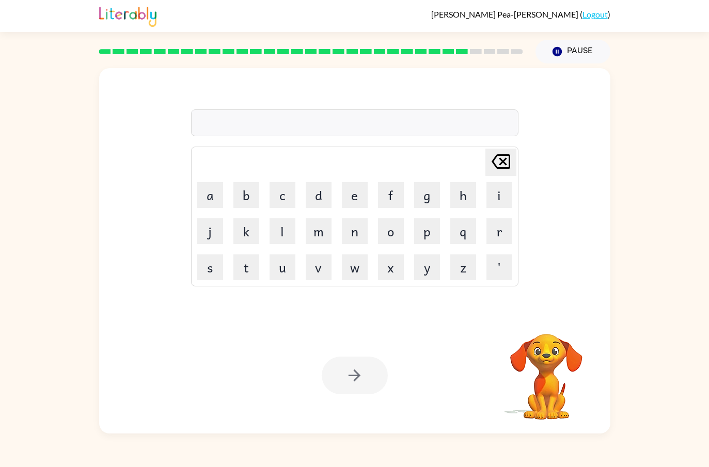
click at [430, 235] on button "p" at bounding box center [427, 231] width 26 height 26
click at [488, 197] on button "i" at bounding box center [499, 195] width 26 height 26
click at [493, 232] on button "r" at bounding box center [499, 231] width 26 height 26
click at [351, 198] on button "e" at bounding box center [355, 195] width 26 height 26
click at [507, 156] on icon at bounding box center [500, 161] width 19 height 14
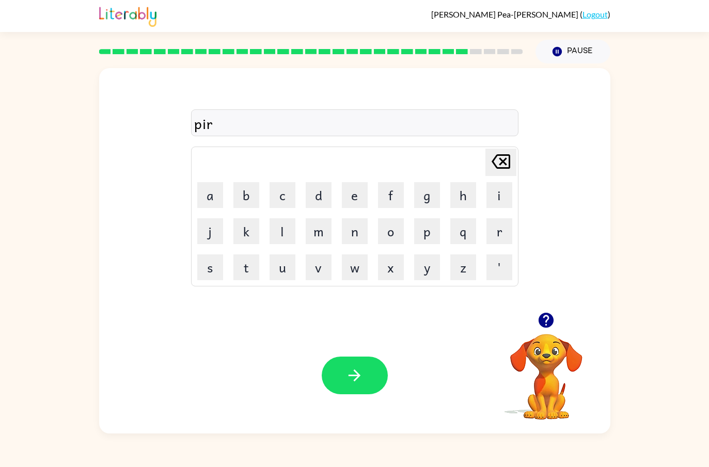
click at [290, 197] on button "c" at bounding box center [282, 195] width 26 height 26
click at [345, 199] on button "e" at bounding box center [355, 195] width 26 height 26
click at [340, 355] on div "Your browser must support playing .mp4 files to use Literably. Please try using…" at bounding box center [354, 375] width 511 height 116
click at [358, 370] on icon "button" at bounding box center [354, 375] width 18 height 18
click at [256, 269] on button "t" at bounding box center [246, 267] width 26 height 26
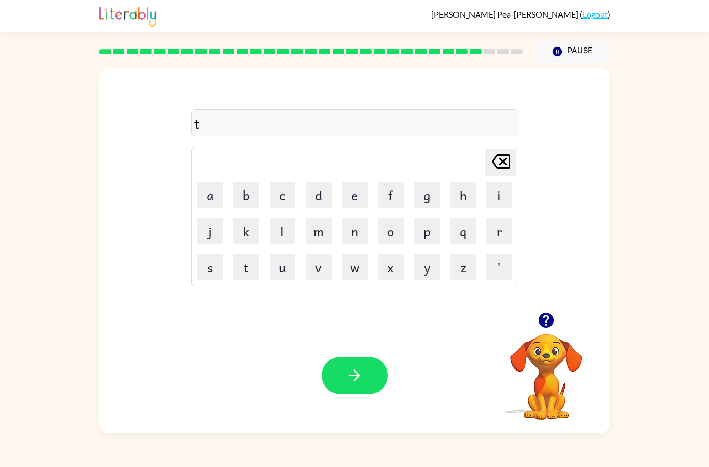
click at [466, 198] on button "h" at bounding box center [463, 195] width 26 height 26
click at [494, 197] on button "i" at bounding box center [499, 195] width 26 height 26
click at [345, 235] on button "n" at bounding box center [355, 231] width 26 height 26
click at [367, 367] on button "button" at bounding box center [355, 376] width 66 height 38
click at [211, 269] on button "s" at bounding box center [210, 267] width 26 height 26
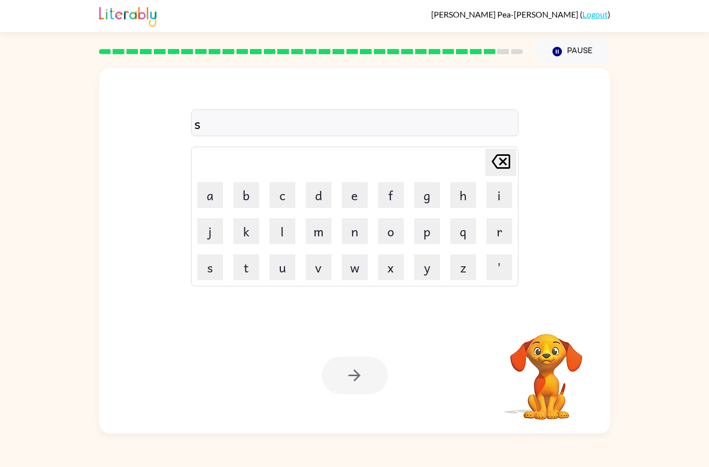
click at [503, 196] on button "i" at bounding box center [499, 195] width 26 height 26
click at [281, 237] on button "l" at bounding box center [282, 231] width 26 height 26
click at [322, 269] on button "v" at bounding box center [319, 267] width 26 height 26
click at [364, 199] on button "e" at bounding box center [355, 195] width 26 height 26
click at [488, 238] on button "r" at bounding box center [499, 231] width 26 height 26
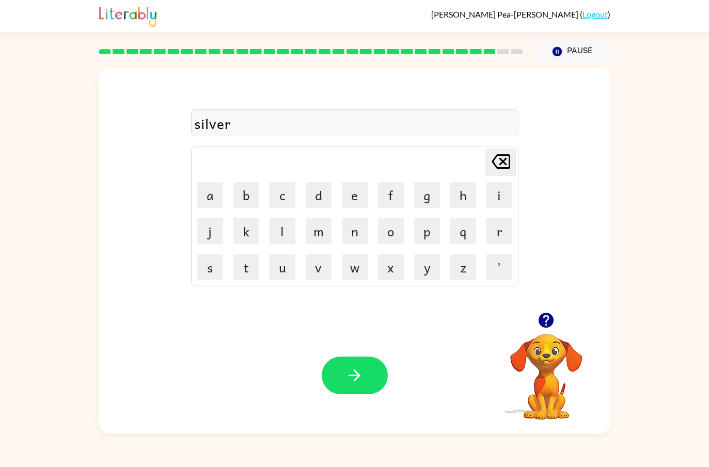
click at [351, 274] on button "w" at bounding box center [355, 267] width 26 height 26
click at [215, 200] on button "a" at bounding box center [210, 195] width 26 height 26
click at [493, 237] on button "r" at bounding box center [499, 231] width 26 height 26
click at [358, 204] on button "e" at bounding box center [355, 195] width 26 height 26
click at [363, 347] on div "Your browser must support playing .mp4 files to use Literably. Please try using…" at bounding box center [354, 375] width 511 height 116
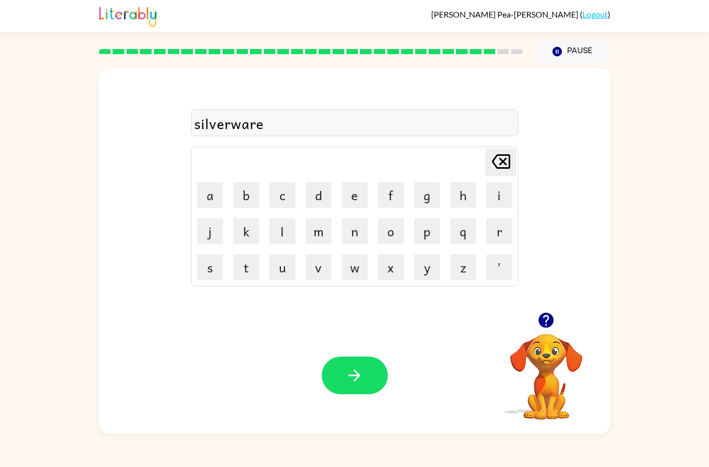
click at [359, 362] on button "button" at bounding box center [355, 376] width 66 height 38
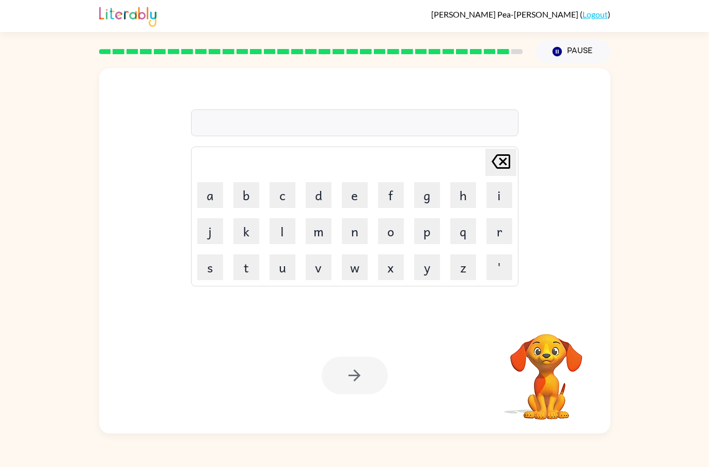
click at [216, 200] on button "a" at bounding box center [210, 195] width 26 height 26
click at [491, 167] on icon "[PERSON_NAME] last character input" at bounding box center [500, 161] width 25 height 25
click at [286, 263] on button "u" at bounding box center [282, 267] width 26 height 26
click at [354, 233] on button "n" at bounding box center [355, 231] width 26 height 26
click at [213, 193] on button "a" at bounding box center [210, 195] width 26 height 26
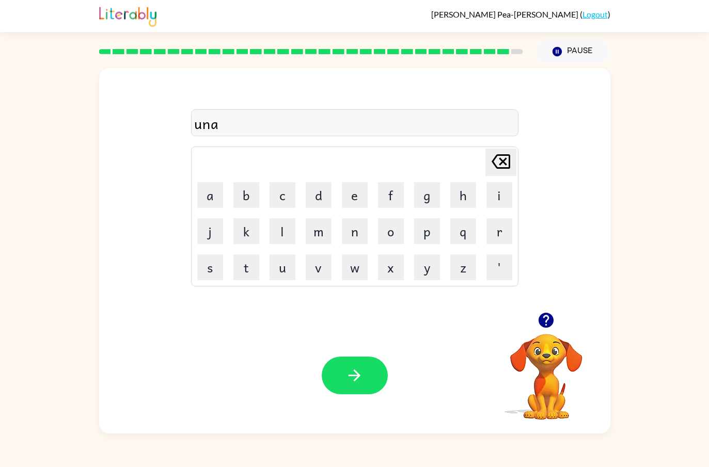
click at [381, 196] on button "f" at bounding box center [391, 195] width 26 height 26
click at [487, 232] on button "r" at bounding box center [499, 231] width 26 height 26
click at [495, 197] on button "i" at bounding box center [499, 195] width 26 height 26
click at [505, 158] on icon at bounding box center [500, 161] width 19 height 14
click at [219, 196] on button "a" at bounding box center [210, 195] width 26 height 26
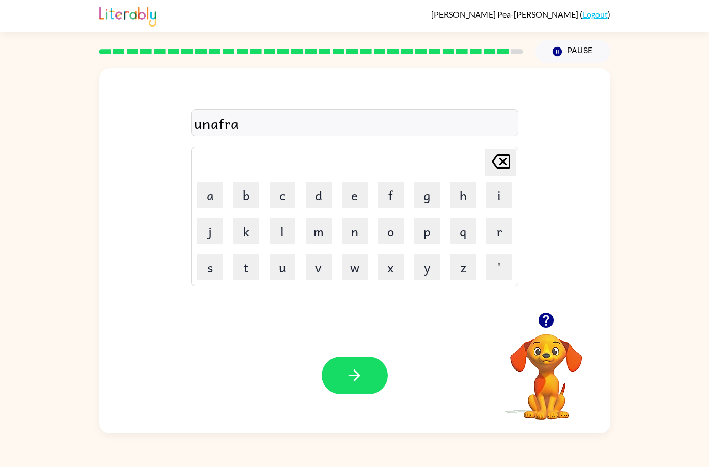
click at [498, 195] on button "i" at bounding box center [499, 195] width 26 height 26
click at [319, 190] on button "d" at bounding box center [319, 195] width 26 height 26
click at [355, 362] on button "button" at bounding box center [355, 376] width 66 height 38
